Goal: Task Accomplishment & Management: Use online tool/utility

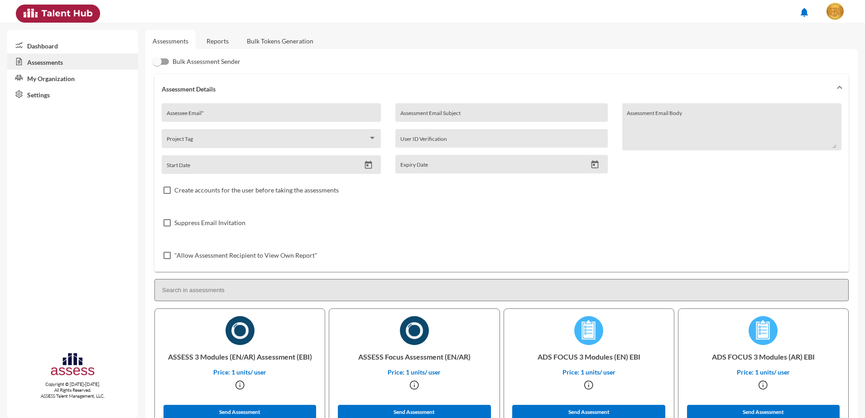
click at [295, 43] on link "Bulk Tokens Generation" at bounding box center [280, 41] width 81 height 22
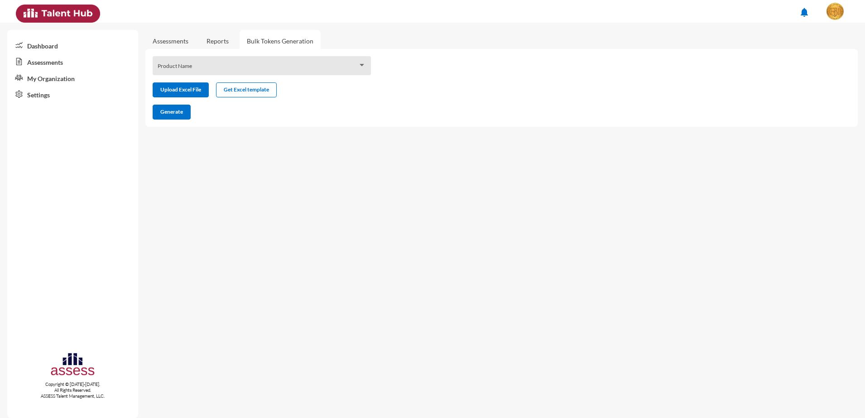
click at [205, 60] on div "Product Name" at bounding box center [262, 65] width 218 height 19
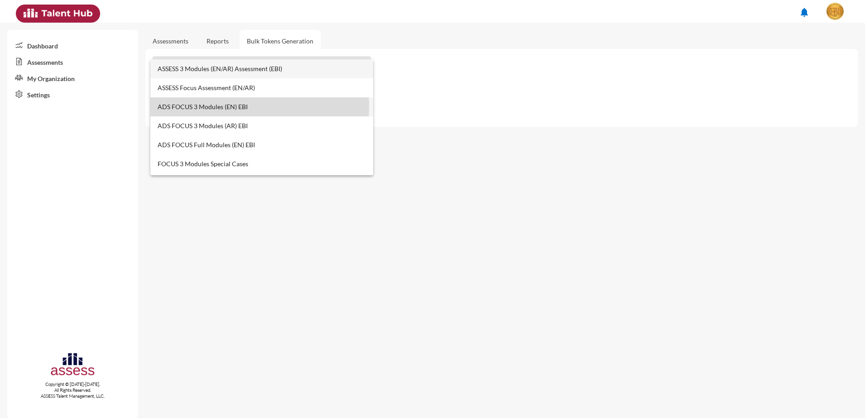
click at [196, 106] on span "ADS FOCUS 3 Modules (EN) EBI" at bounding box center [262, 106] width 209 height 19
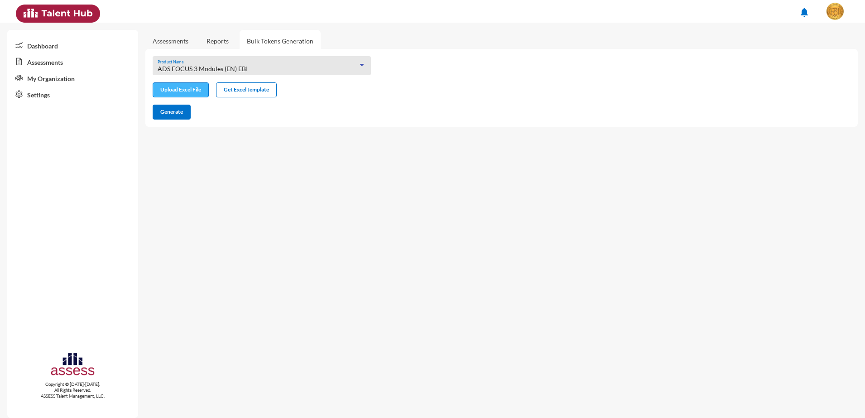
click at [180, 94] on input "file" at bounding box center [180, 91] width 55 height 10
type input "C:\fakepath\excel (1).xlsx"
click at [170, 109] on span "Generate" at bounding box center [171, 111] width 23 height 7
